Goal: Information Seeking & Learning: Learn about a topic

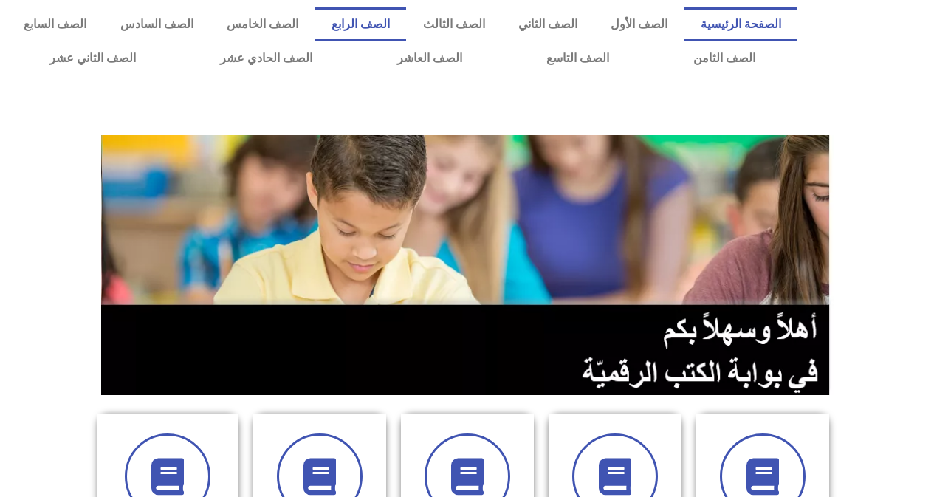
click at [406, 22] on link "الصف الرابع" at bounding box center [361, 24] width 92 height 34
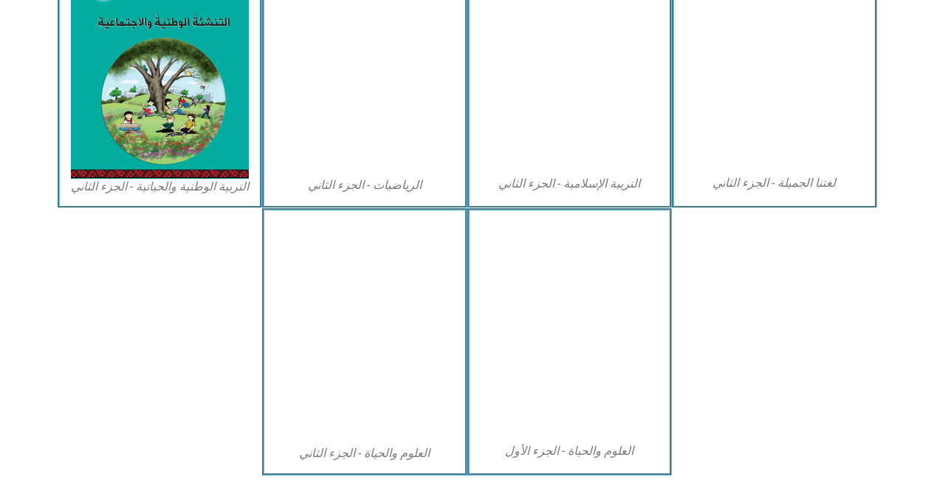
scroll to position [812, 0]
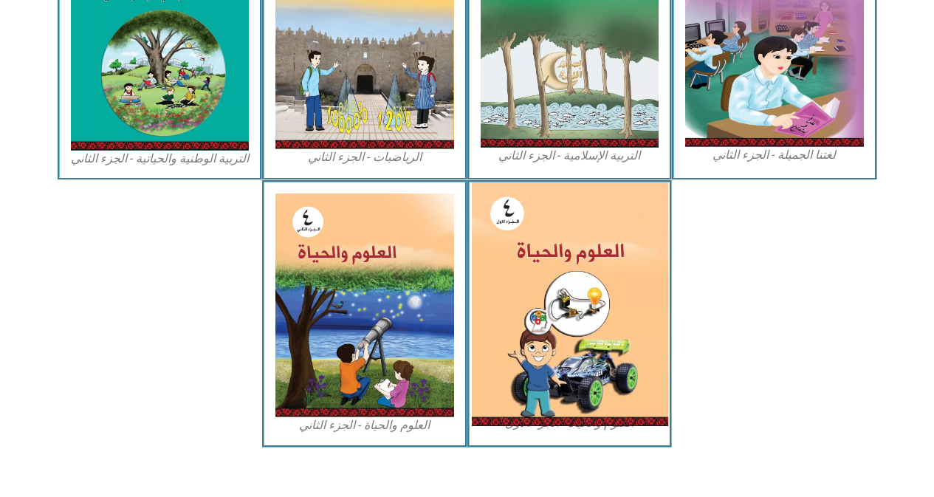
click at [545, 230] on img at bounding box center [569, 304] width 196 height 244
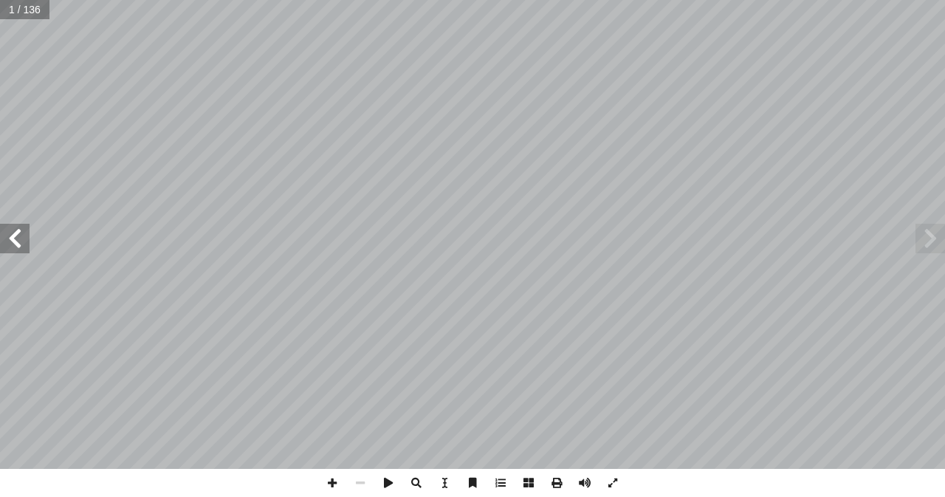
click at [24, 236] on span at bounding box center [15, 239] width 30 height 30
click at [9, 239] on span at bounding box center [15, 239] width 30 height 30
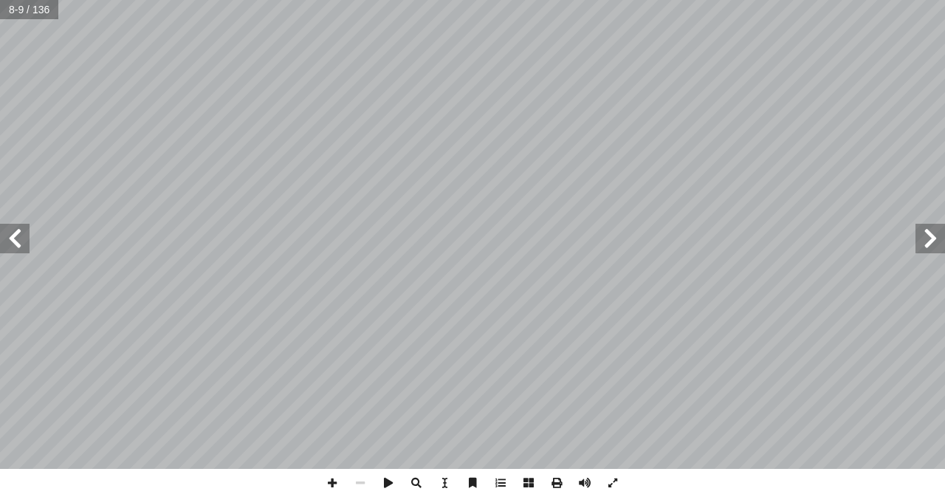
click at [9, 239] on span at bounding box center [15, 239] width 30 height 30
click at [332, 487] on span at bounding box center [332, 483] width 28 height 28
click at [927, 244] on span at bounding box center [931, 239] width 30 height 30
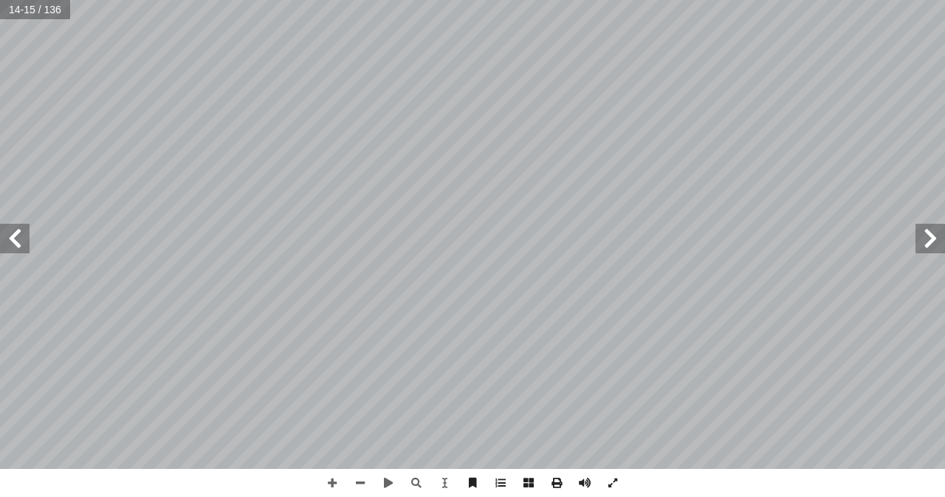
click at [19, 236] on span at bounding box center [15, 239] width 30 height 30
click at [939, 237] on span at bounding box center [931, 239] width 30 height 30
click at [334, 485] on span at bounding box center [332, 483] width 28 height 28
click at [13, 235] on span at bounding box center [15, 239] width 30 height 30
click at [24, 237] on span at bounding box center [15, 239] width 30 height 30
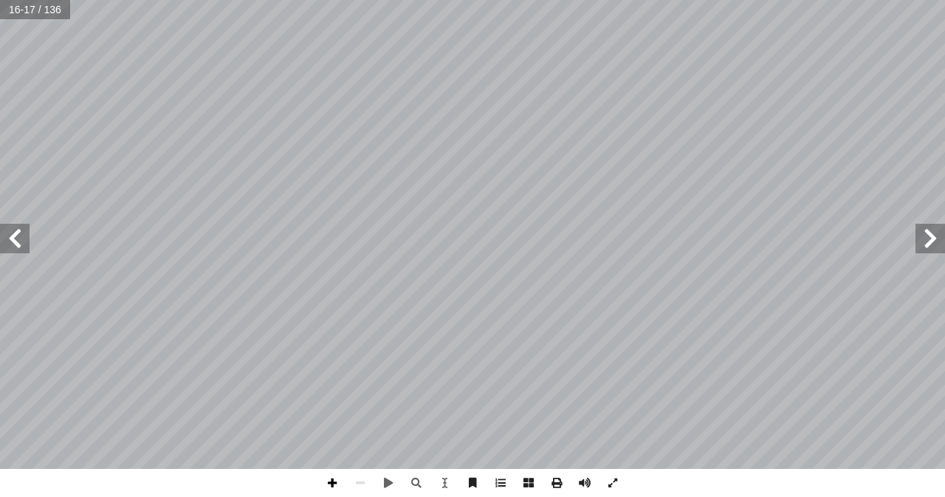
click at [332, 482] on span at bounding box center [332, 483] width 28 height 28
